Goal: Task Accomplishment & Management: Complete application form

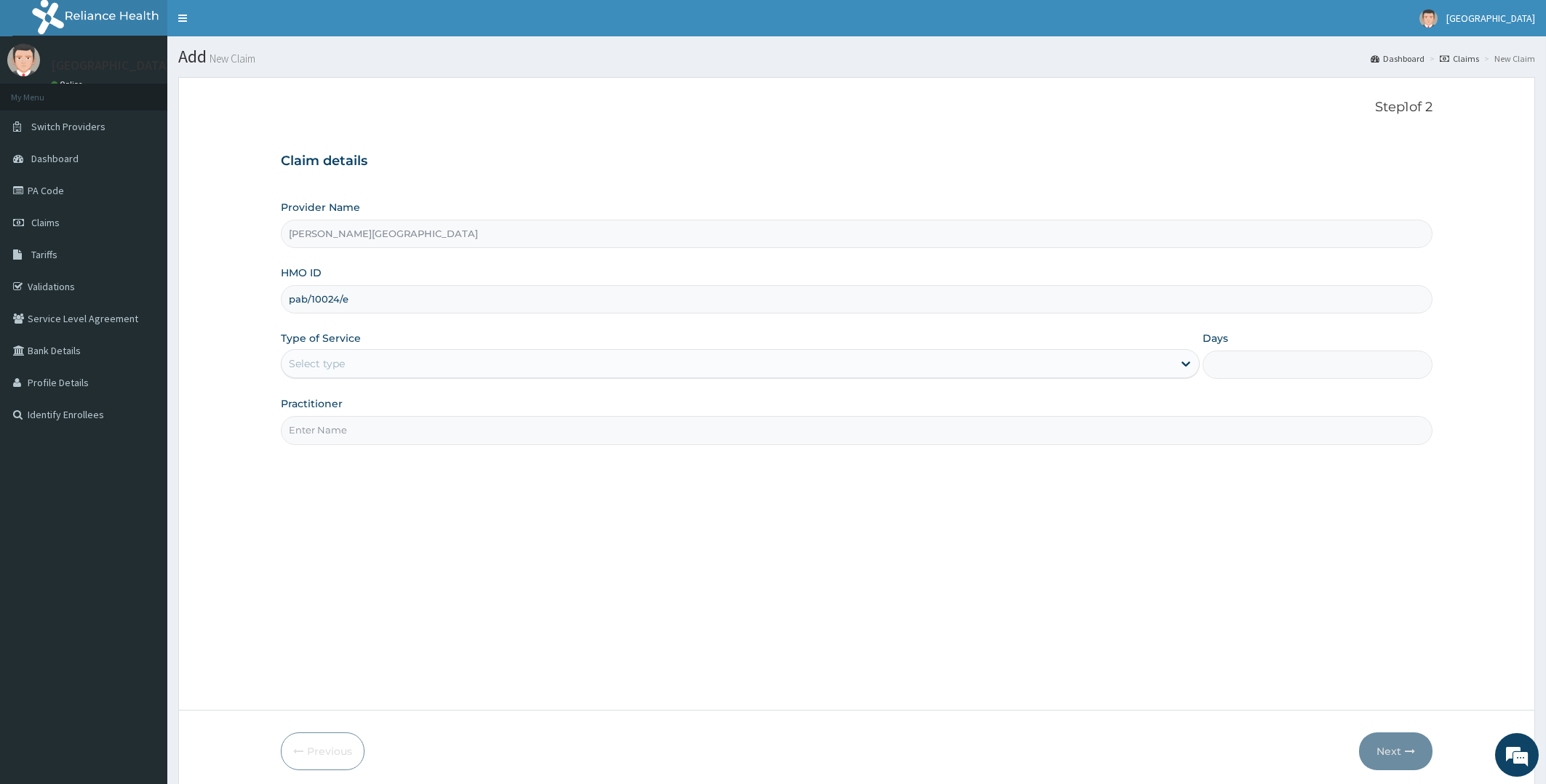
type input "pab/10024/e"
click at [634, 363] on div "Select type" at bounding box center [727, 364] width 892 height 23
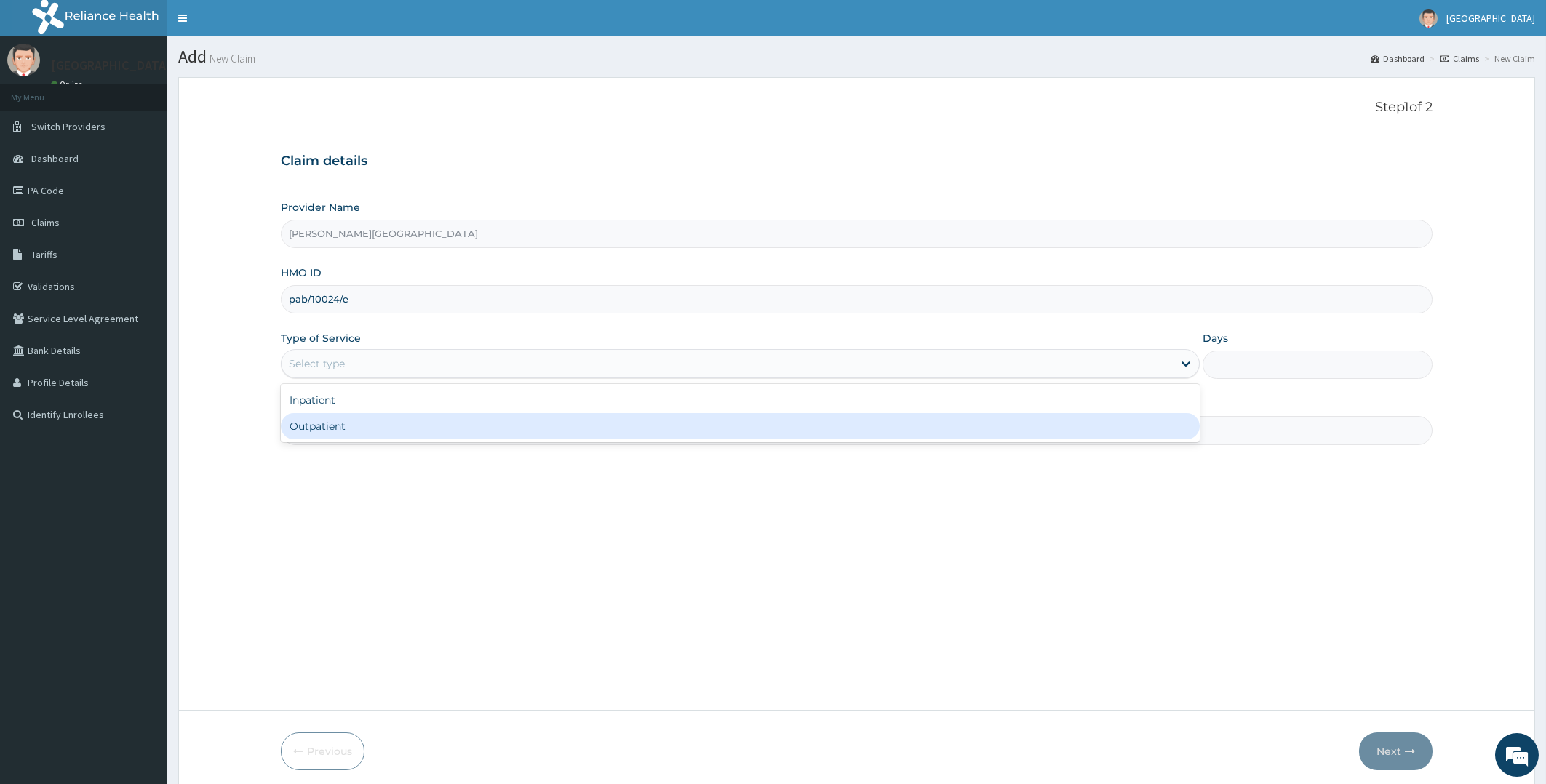
click at [523, 437] on div "Outpatient" at bounding box center [740, 426] width 920 height 26
type input "1"
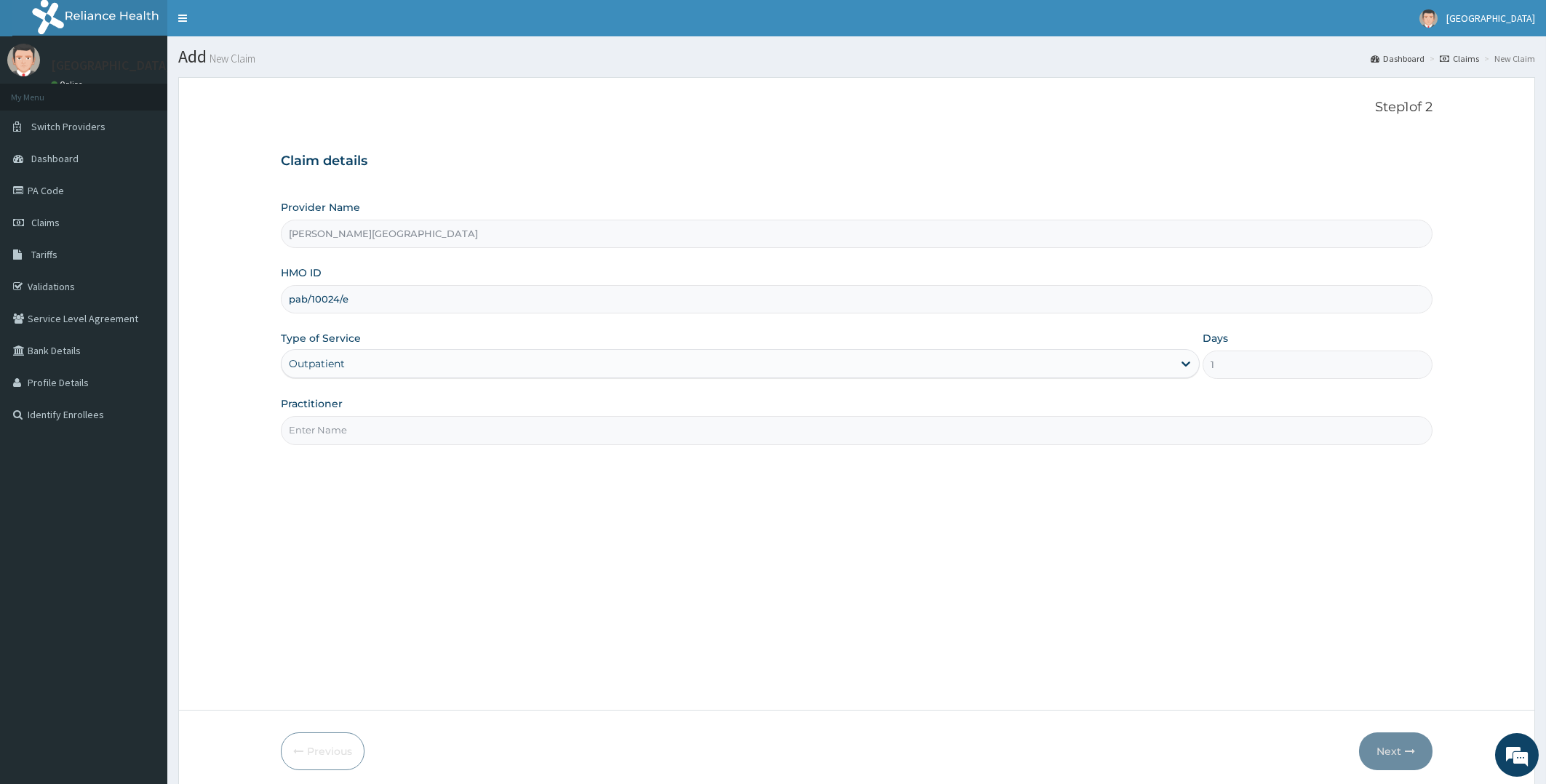
click at [523, 438] on input "Practitioner" at bounding box center [857, 430] width 1153 height 28
type input "d"
type input "DROLADIPO"
click at [1393, 758] on button "Next" at bounding box center [1396, 751] width 73 height 38
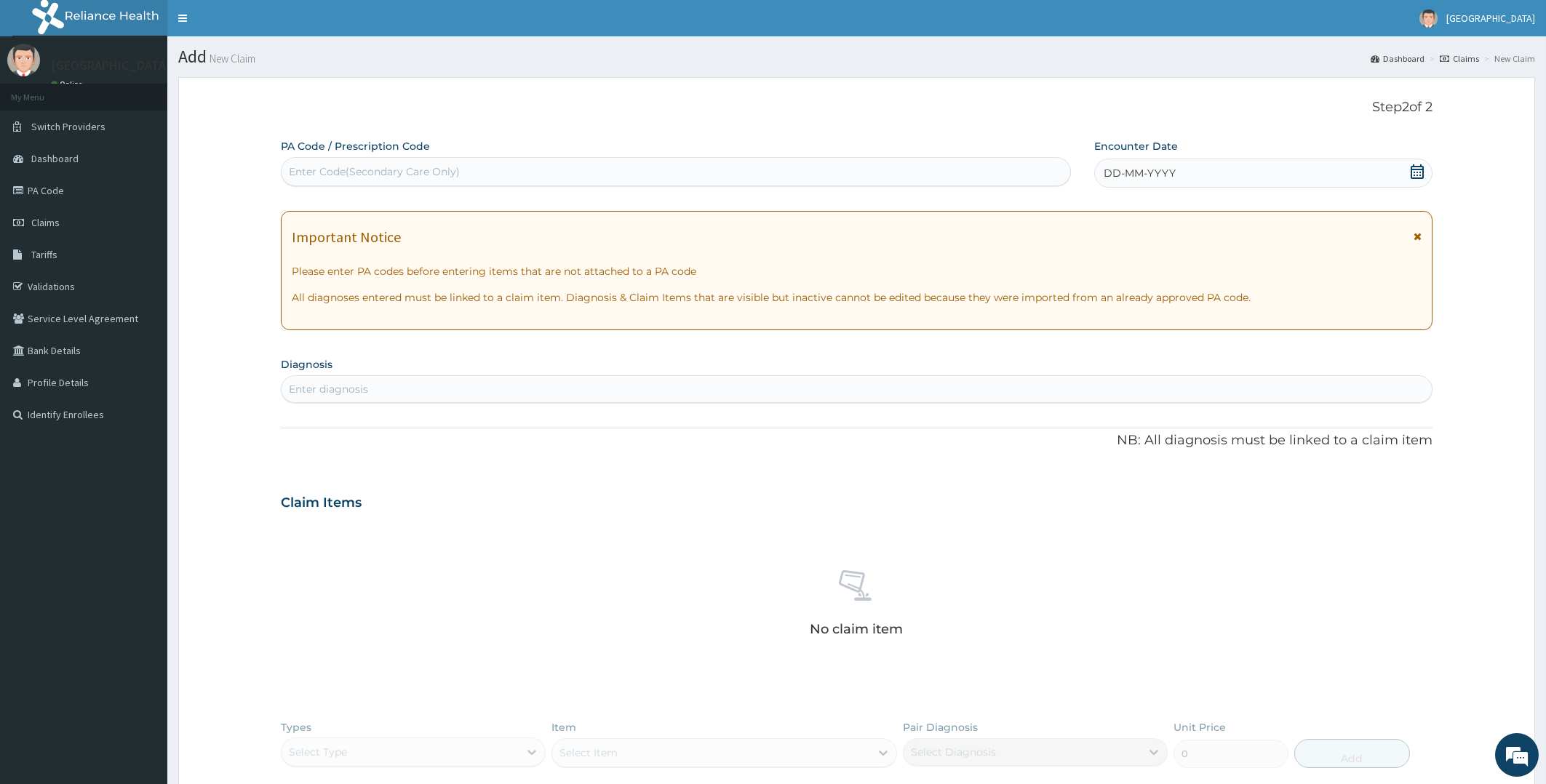
click at [816, 177] on div "Enter Code(Secondary Care Only)" at bounding box center [676, 172] width 788 height 23
paste input "PA/50D5D2"
type input "PA/50D5D2"
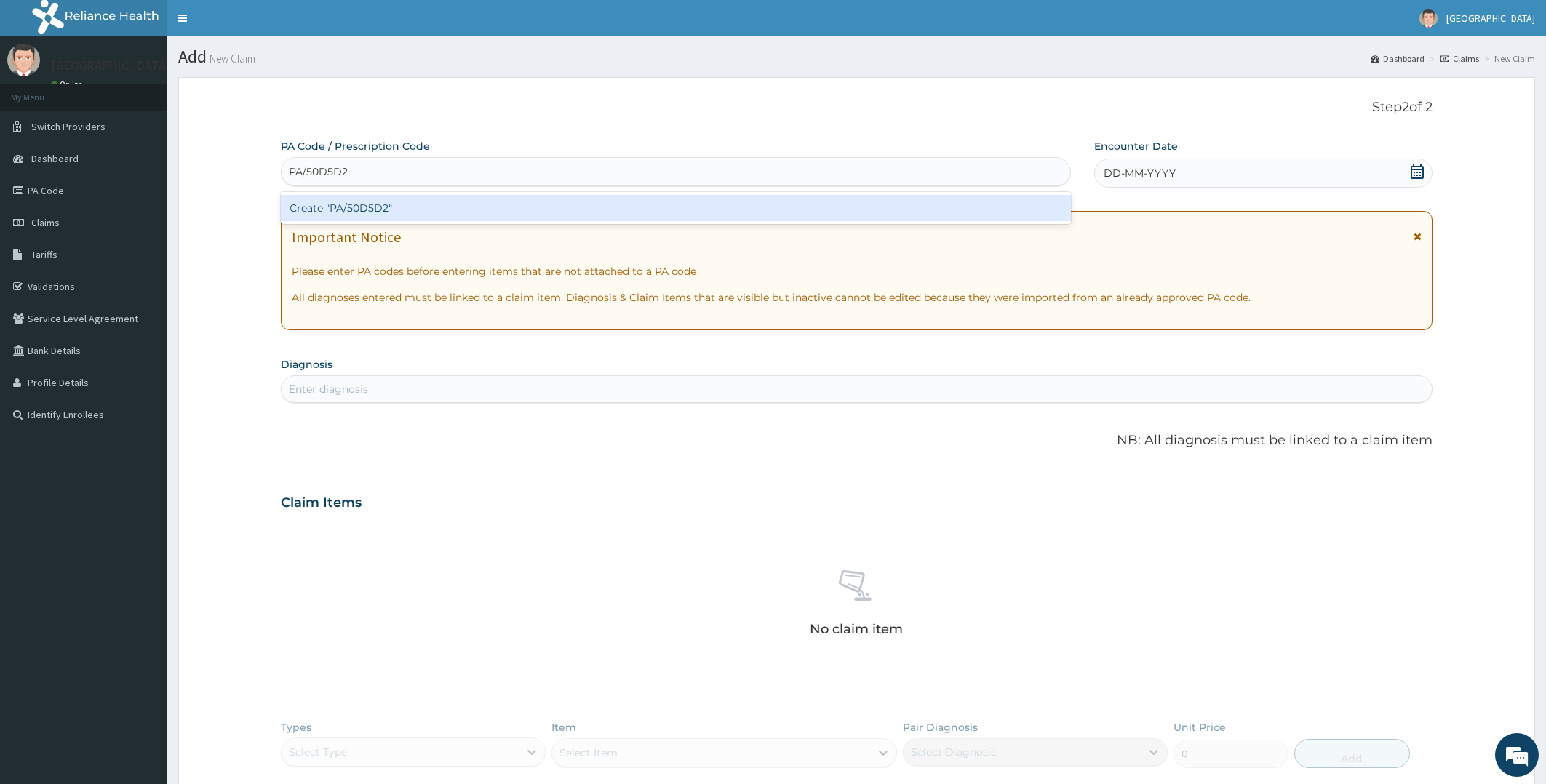
click at [785, 206] on div "Create "PA/50D5D2"" at bounding box center [676, 207] width 790 height 26
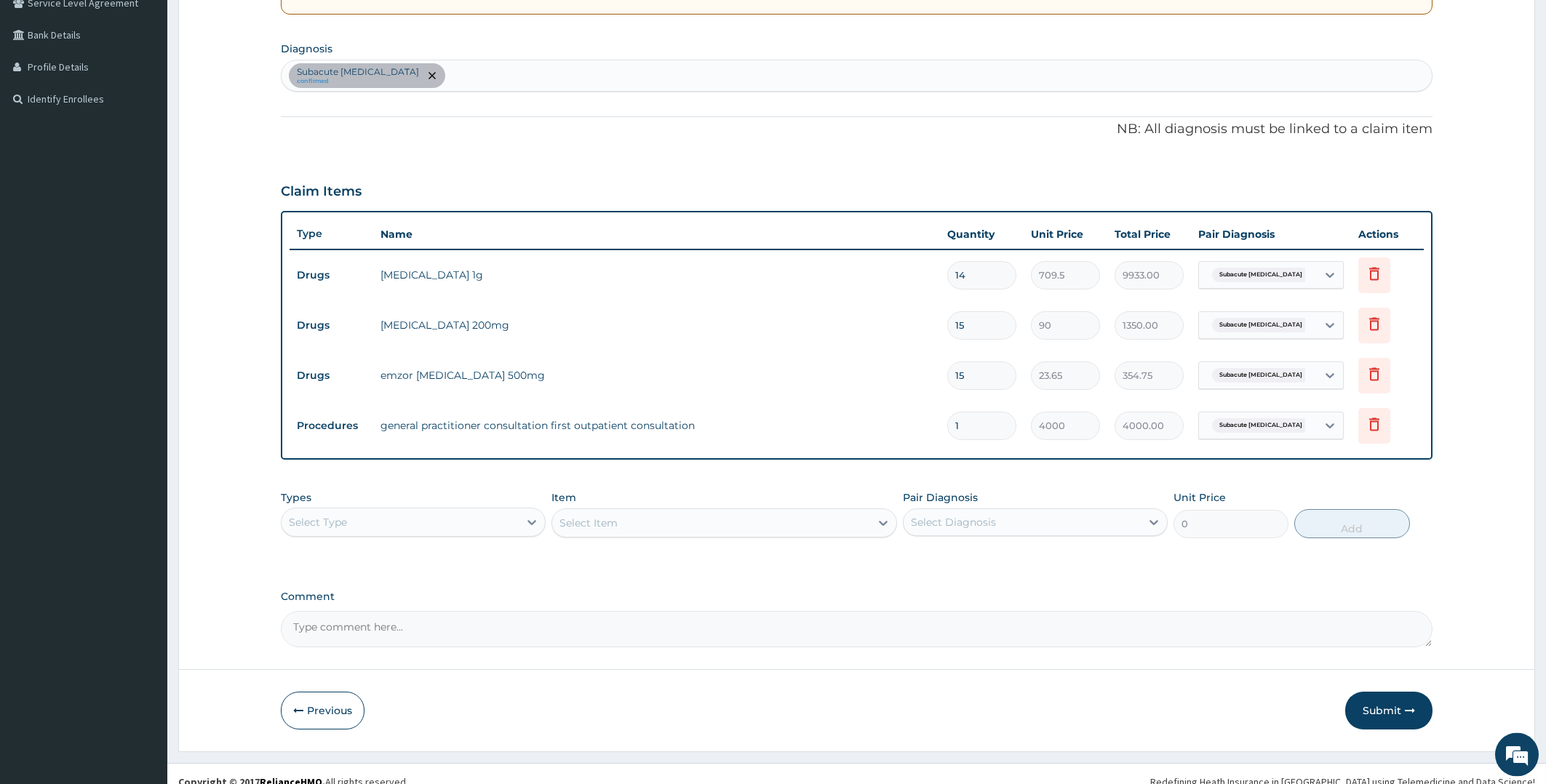
scroll to position [330, 0]
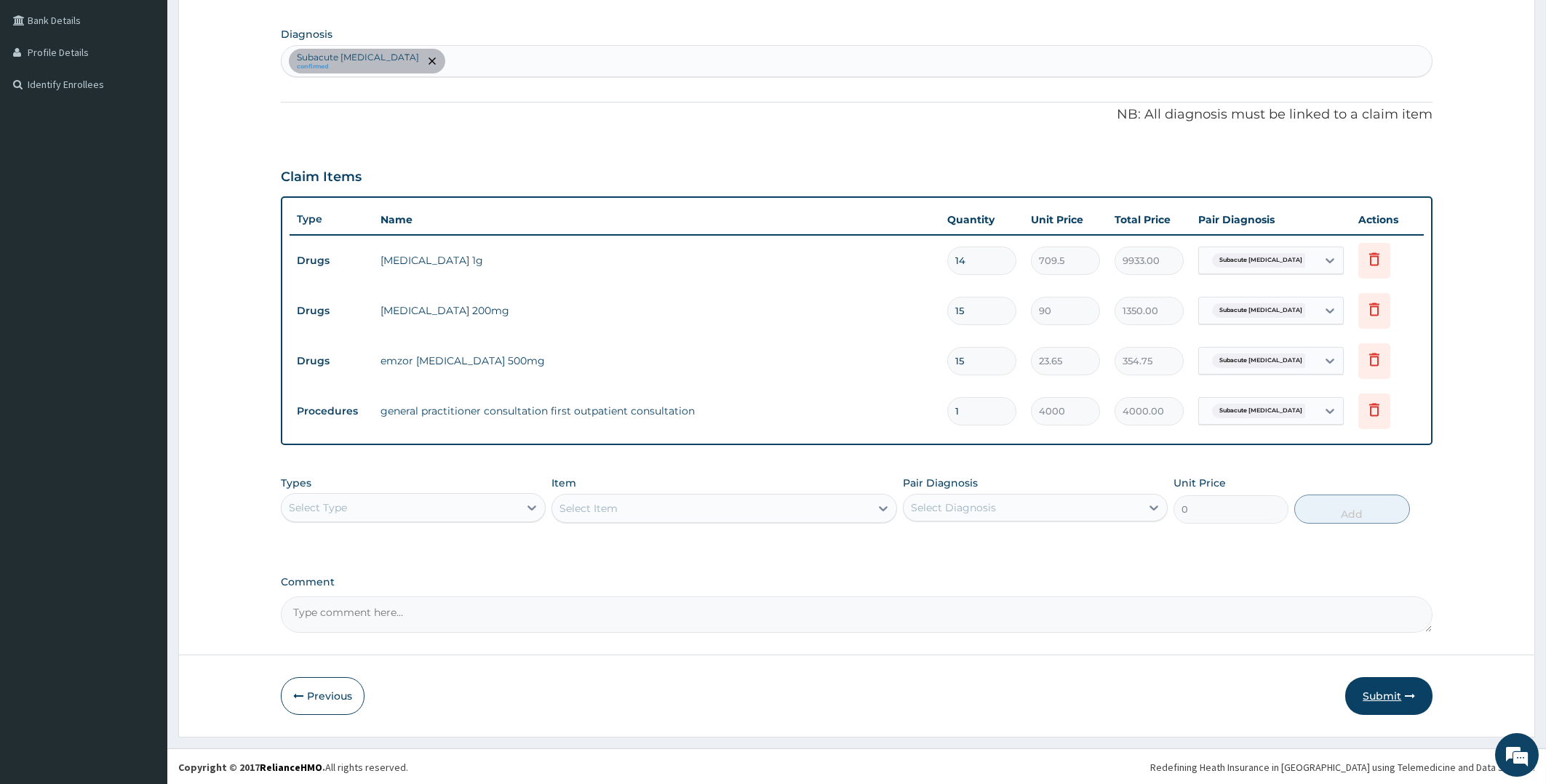
click at [1372, 685] on button "Submit" at bounding box center [1388, 695] width 88 height 38
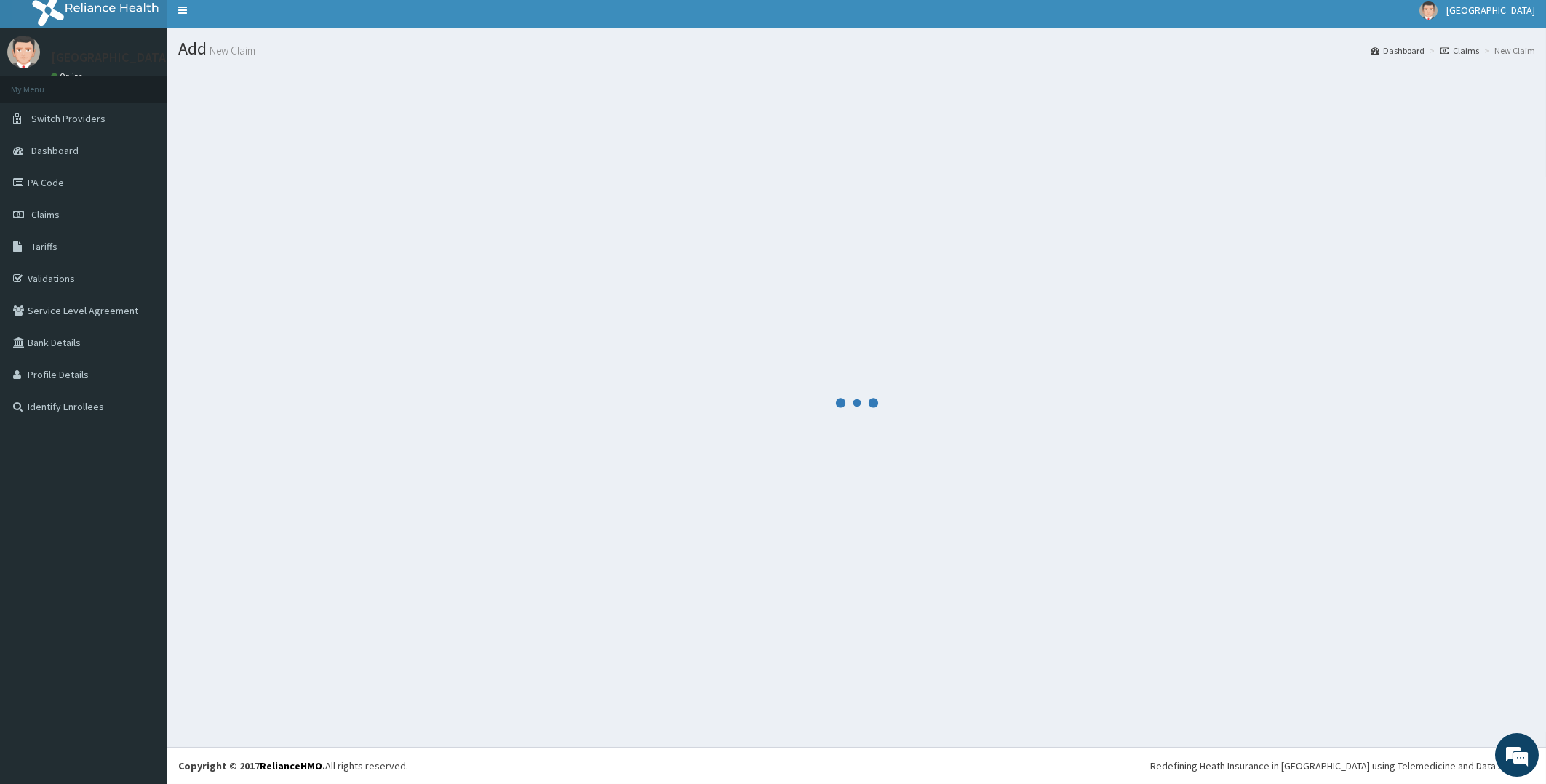
scroll to position [8, 0]
